Goal: Transaction & Acquisition: Purchase product/service

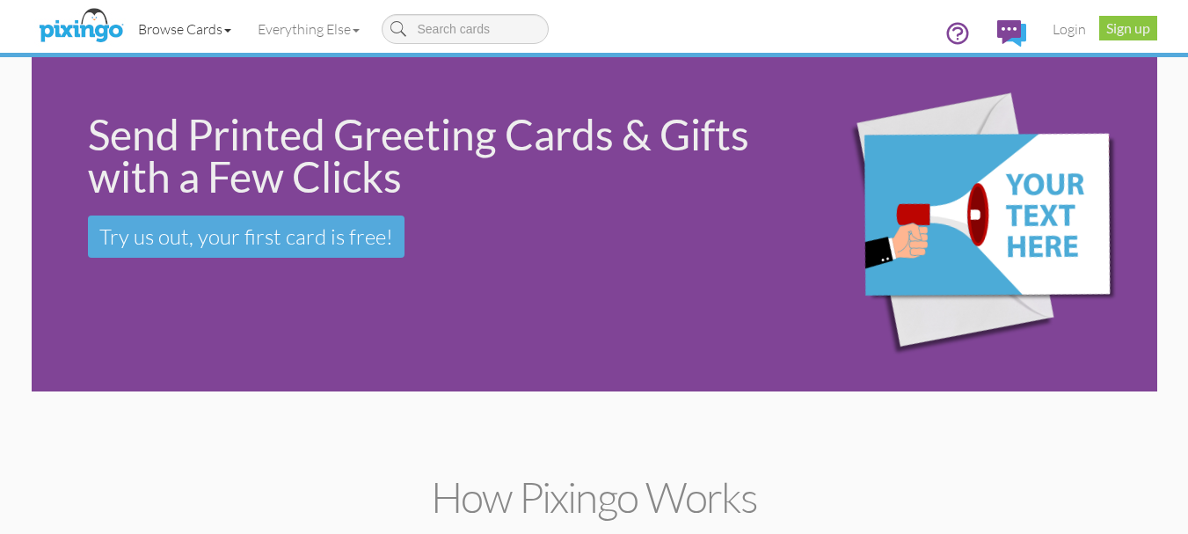
click at [229, 33] on link "Browse Cards" at bounding box center [185, 29] width 120 height 44
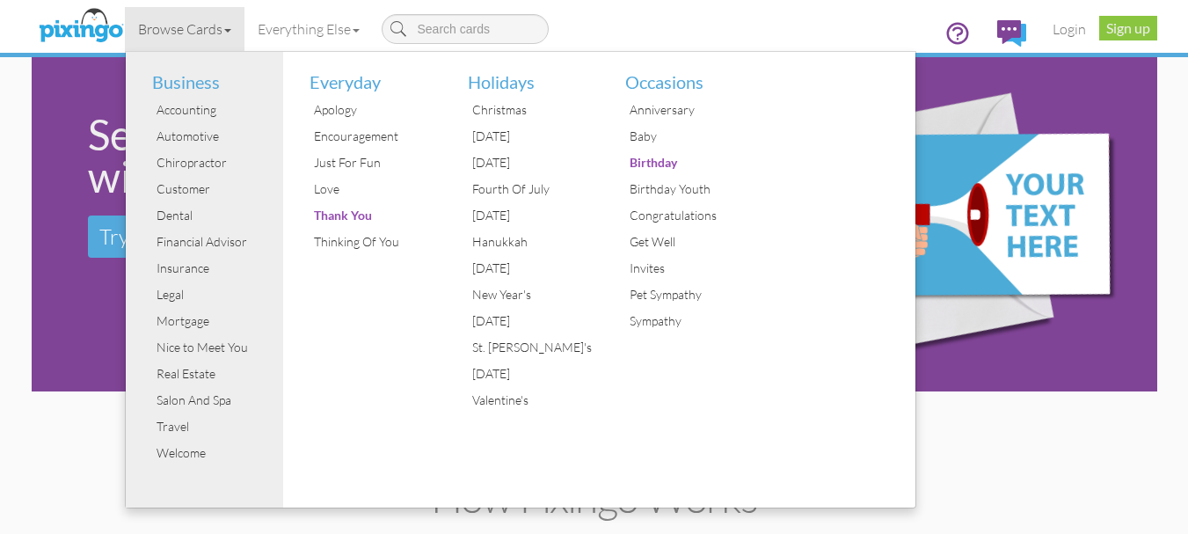
click at [862, 27] on div "Browse Cards Business Accounting Automotive Chiropractor Customer Dental Financ…" at bounding box center [594, 34] width 1099 height 69
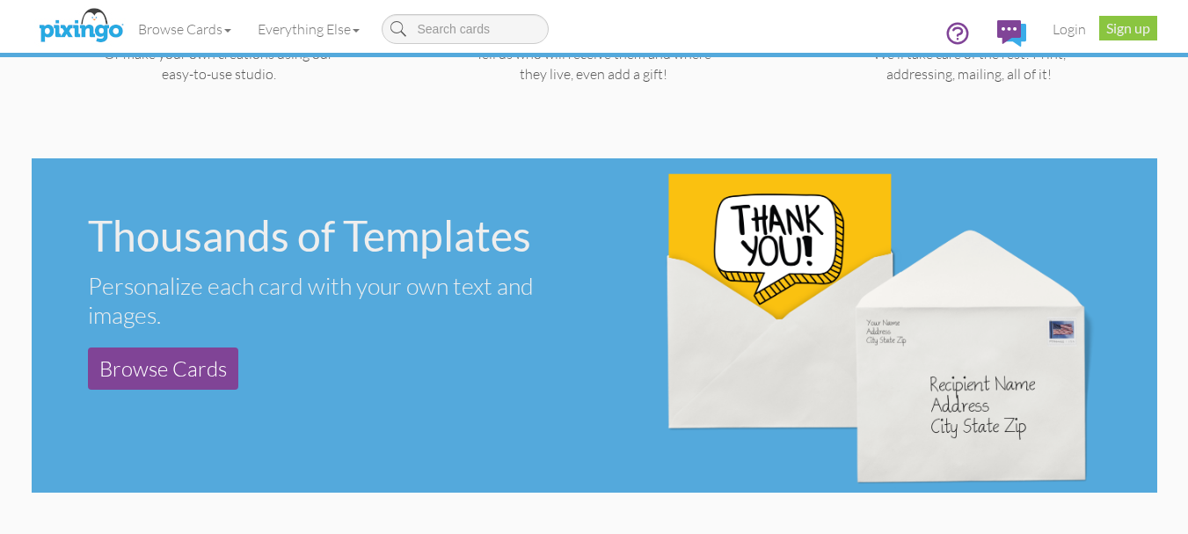
scroll to position [791, 0]
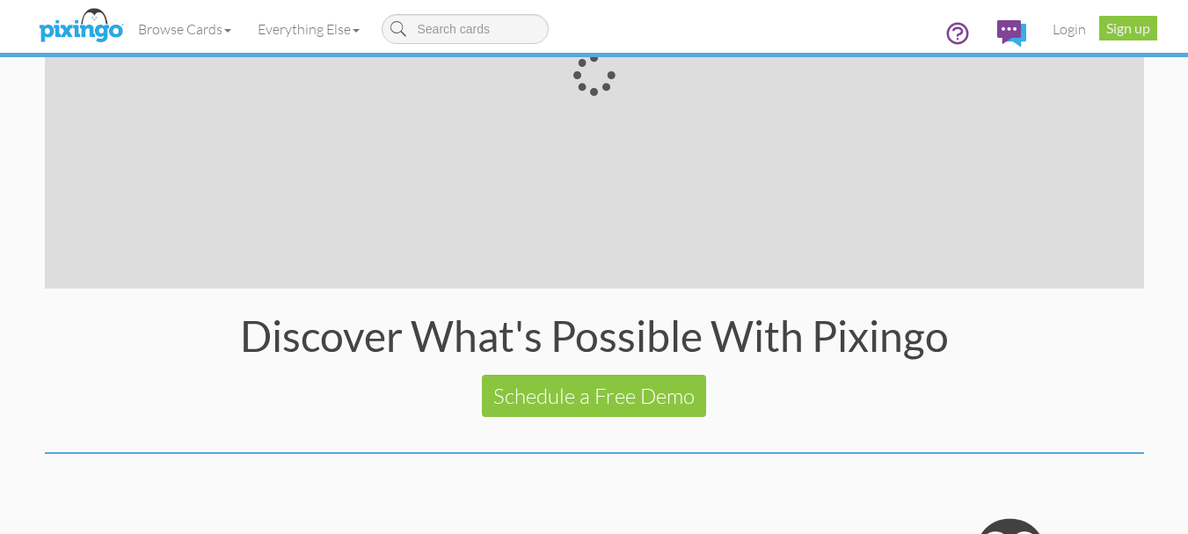
scroll to position [3599, 0]
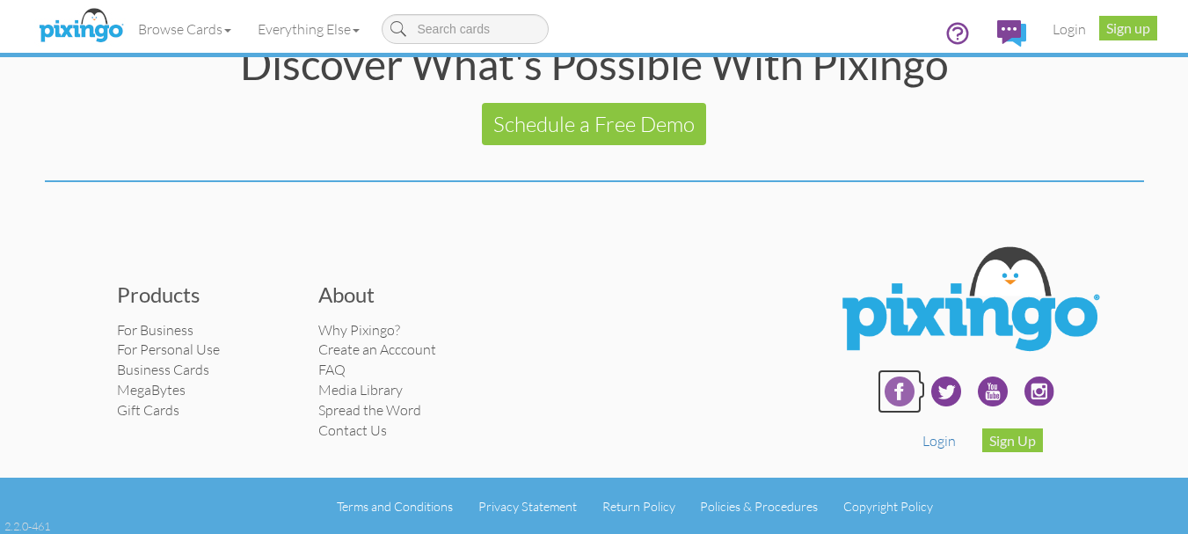
click at [896, 401] on img at bounding box center [899, 391] width 44 height 44
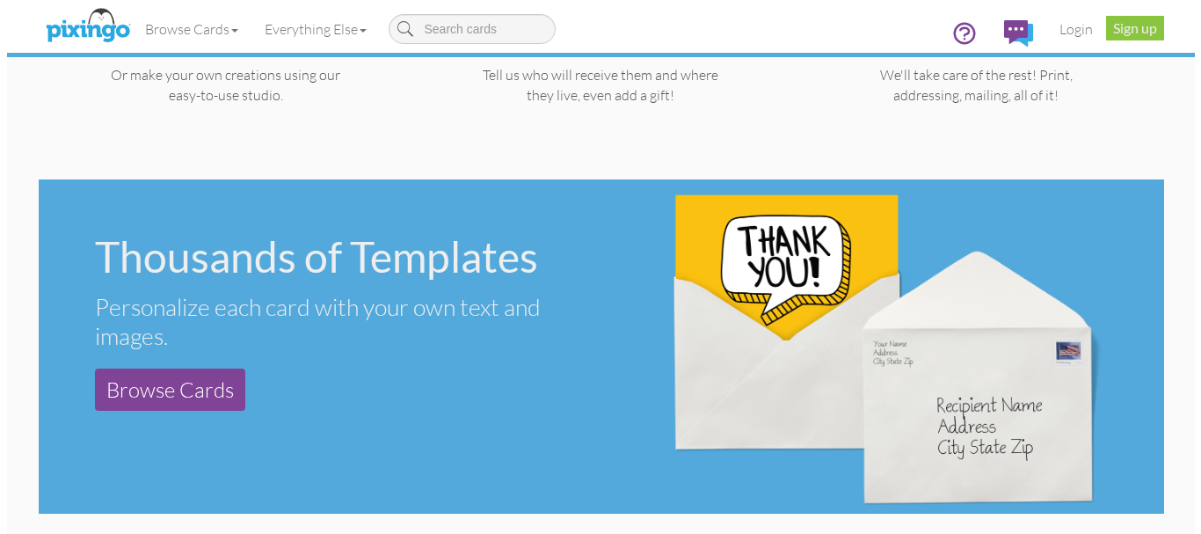
scroll to position [0, 0]
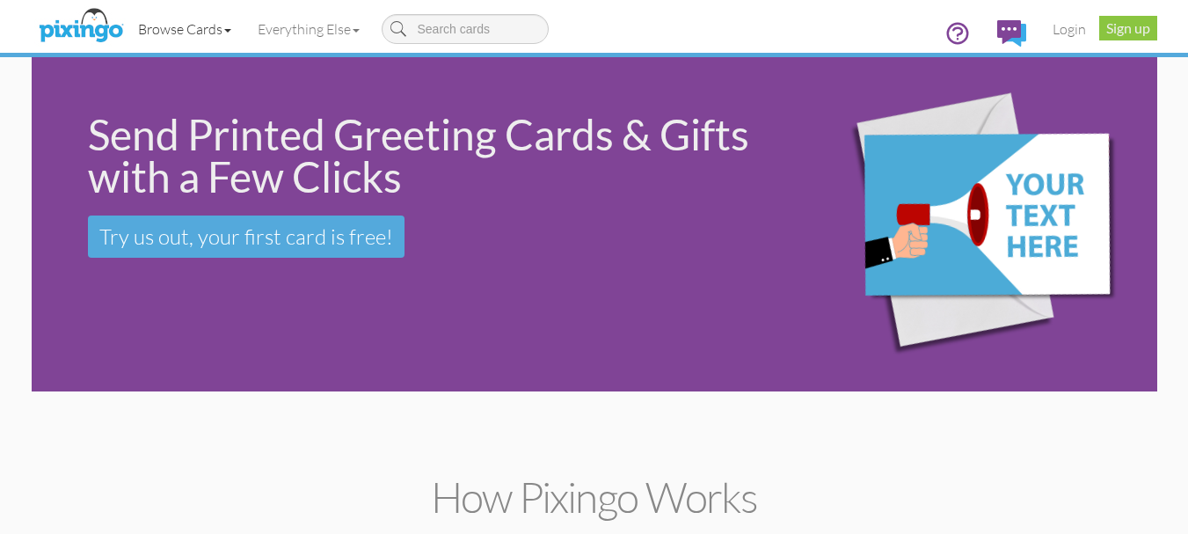
click at [223, 29] on link "Browse Cards" at bounding box center [185, 29] width 120 height 44
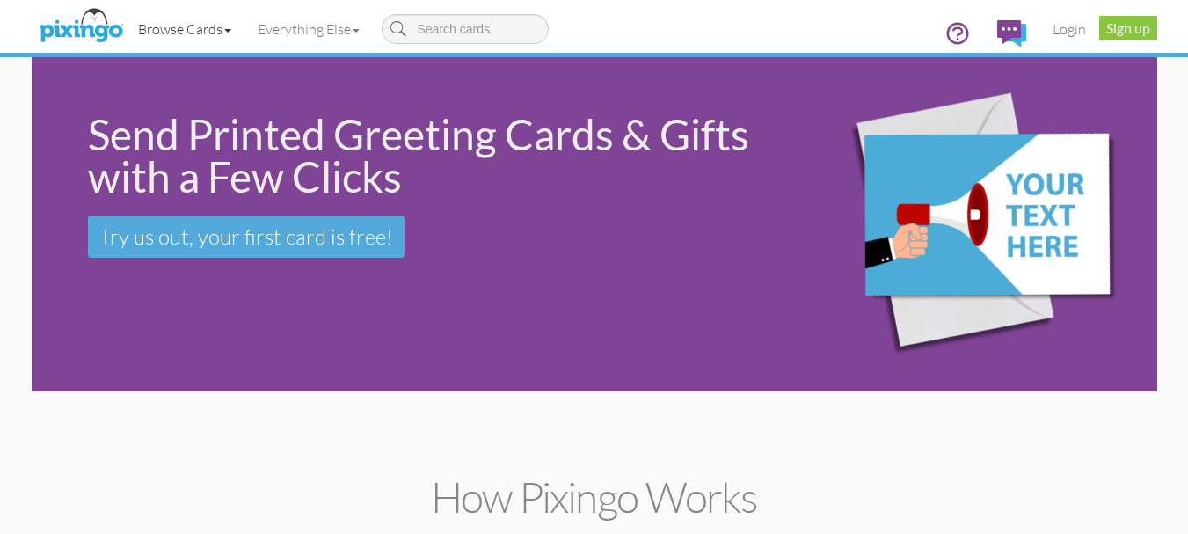
click at [202, 41] on link "Browse Cards" at bounding box center [185, 29] width 120 height 44
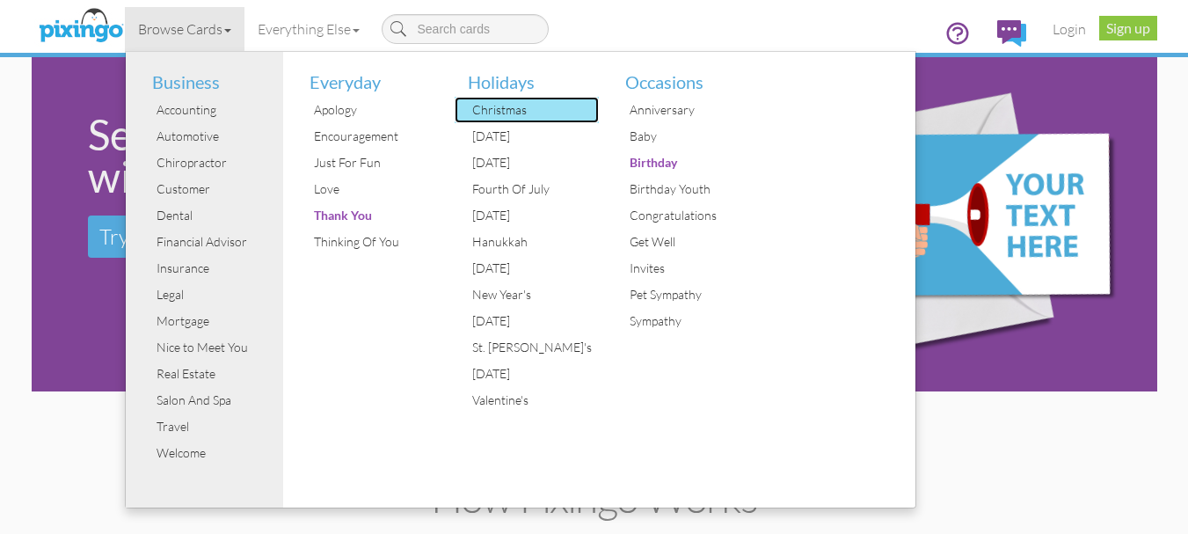
click at [533, 107] on div "Christmas" at bounding box center [534, 110] width 132 height 26
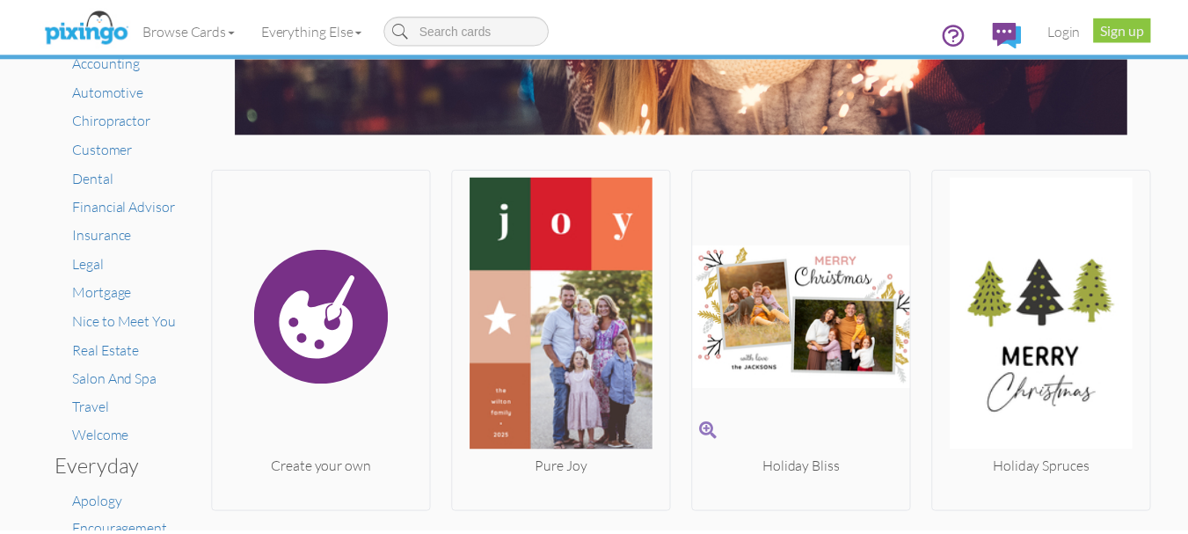
scroll to position [264, 0]
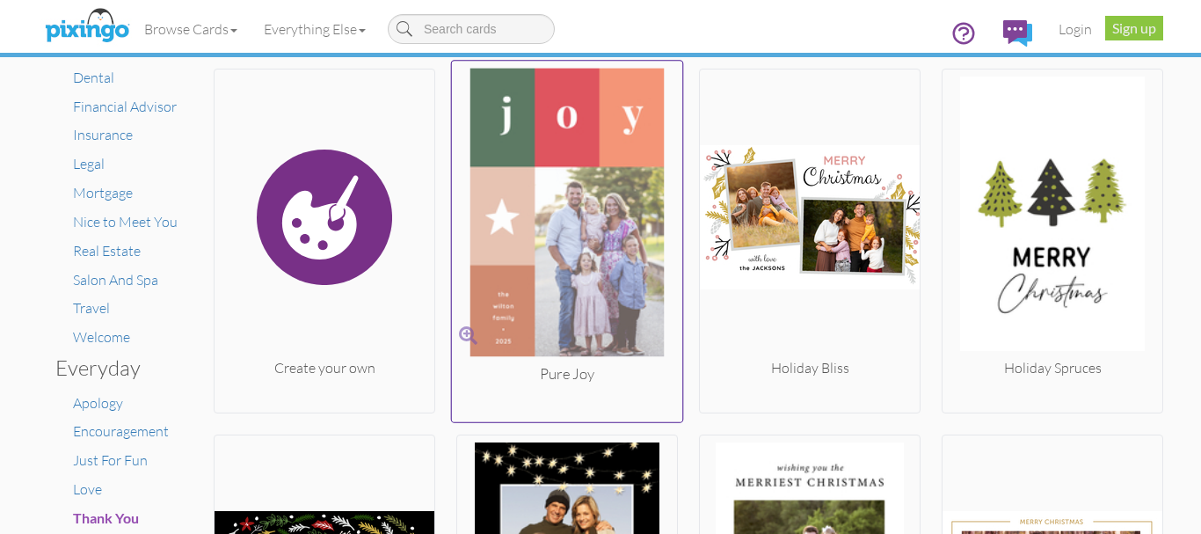
click at [588, 214] on img at bounding box center [567, 215] width 231 height 295
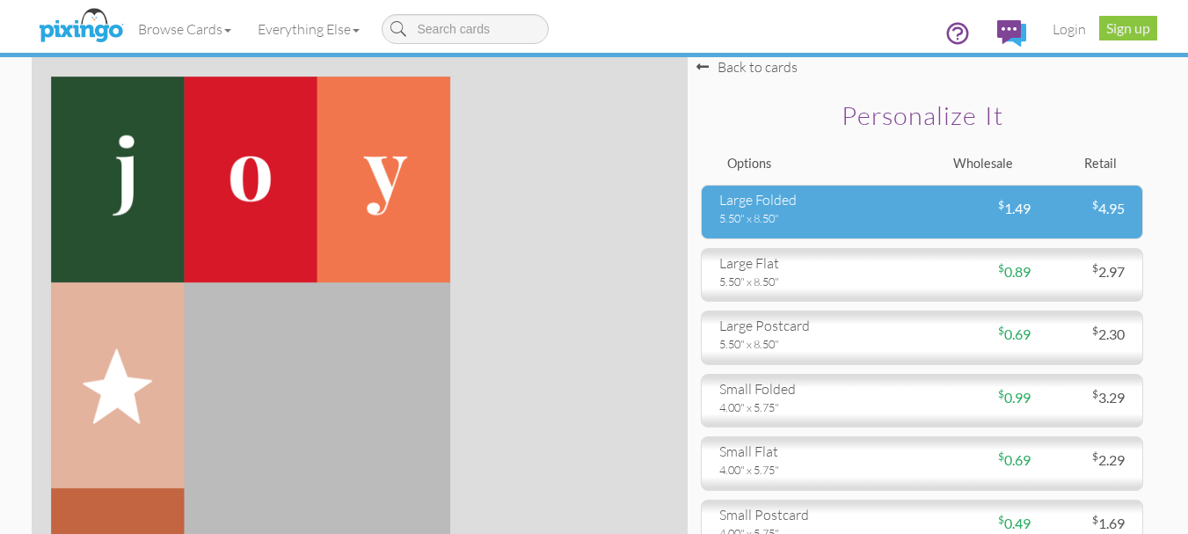
click at [976, 203] on div "$ 1.49" at bounding box center [976, 209] width 108 height 20
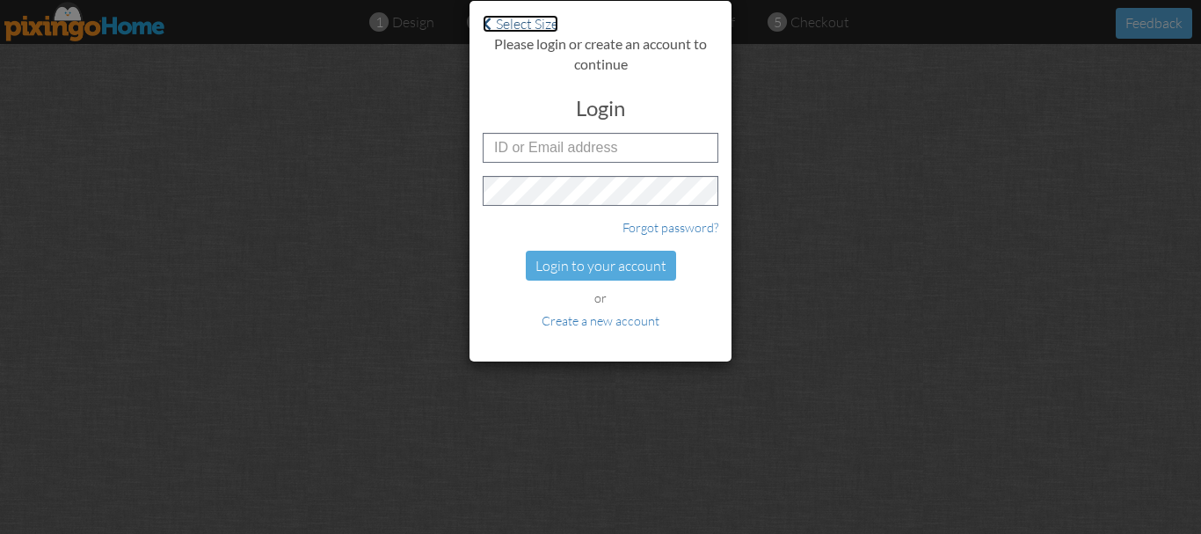
click at [494, 26] on link "Select Size" at bounding box center [521, 24] width 76 height 18
